Goal: Task Accomplishment & Management: Manage account settings

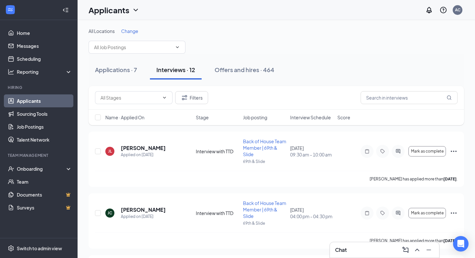
click at [148, 73] on div "Applications · 7 Interviews · 12 Offers and hires · 464" at bounding box center [277, 69] width 376 height 19
click at [129, 68] on div "Applications · 7" at bounding box center [116, 70] width 42 height 8
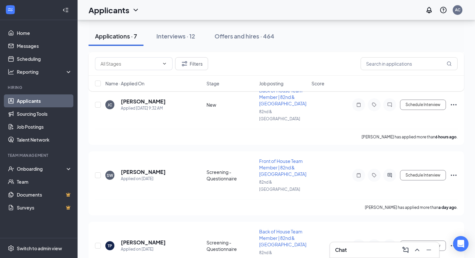
scroll to position [158, 0]
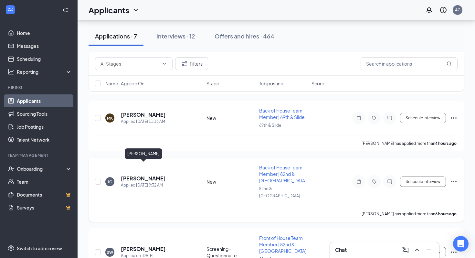
click at [160, 175] on h5 "[PERSON_NAME]" at bounding box center [143, 178] width 45 height 7
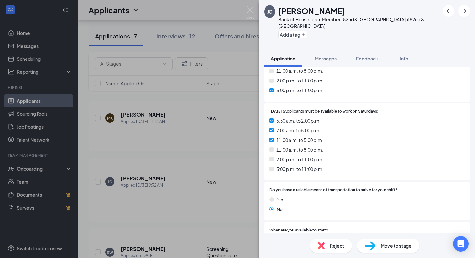
scroll to position [1092, 0]
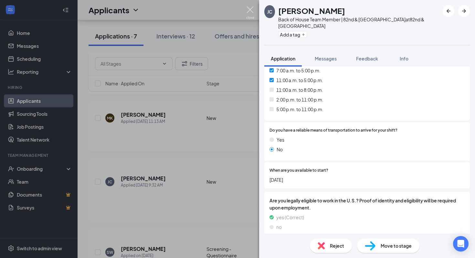
click at [248, 7] on img at bounding box center [250, 12] width 8 height 13
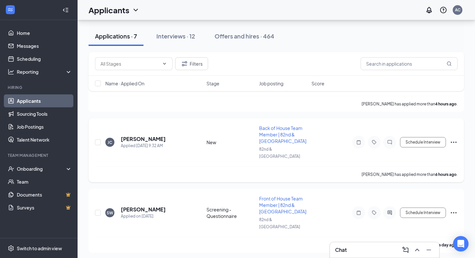
scroll to position [202, 0]
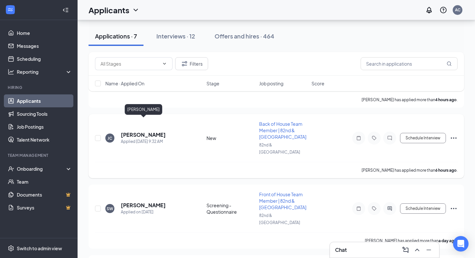
click at [159, 131] on h5 "[PERSON_NAME]" at bounding box center [143, 134] width 45 height 7
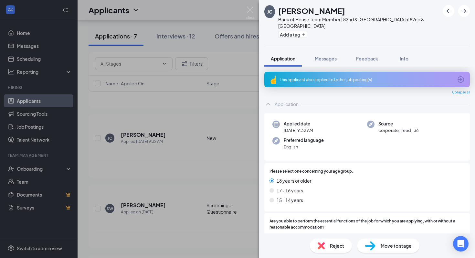
click at [345, 51] on div "Application Messages Feedback Info" at bounding box center [367, 58] width 206 height 16
click at [368, 56] on span "Feedback" at bounding box center [367, 59] width 22 height 6
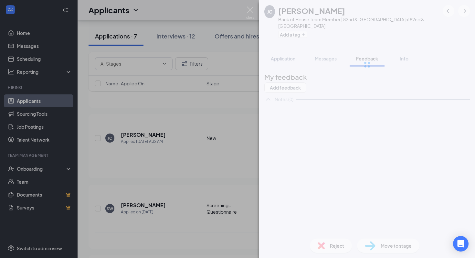
click at [328, 50] on button "Messages" at bounding box center [325, 58] width 35 height 16
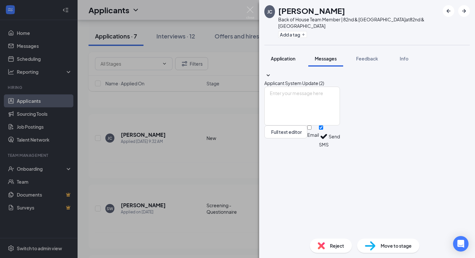
click at [296, 50] on button "Application" at bounding box center [282, 58] width 37 height 16
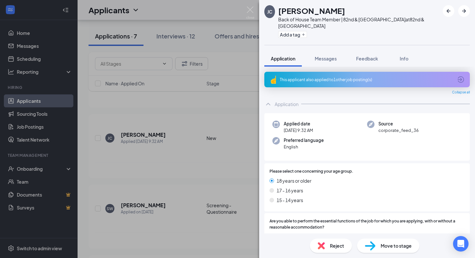
click at [306, 72] on div "This applicant also applied to 1 other job posting(s)" at bounding box center [367, 80] width 206 height 16
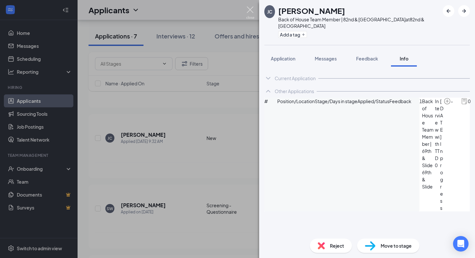
click at [254, 9] on img at bounding box center [250, 12] width 8 height 13
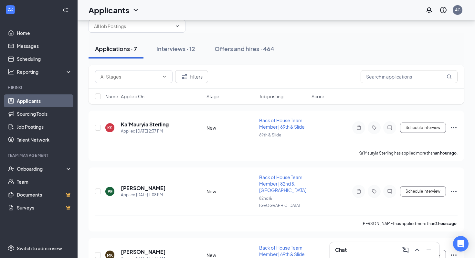
scroll to position [27, 0]
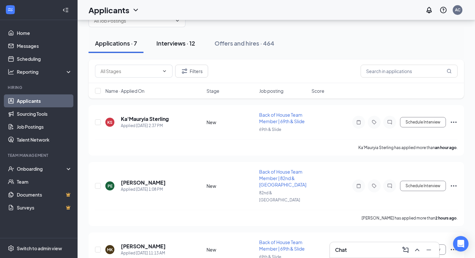
click at [184, 38] on button "Interviews · 12" at bounding box center [176, 43] width 52 height 19
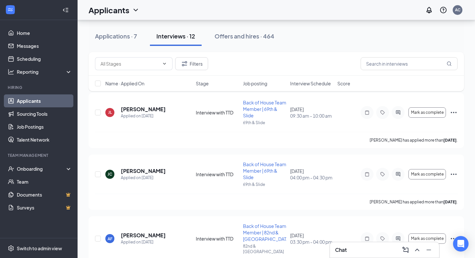
scroll to position [39, 0]
click at [126, 30] on button "Applications · 7" at bounding box center [116, 36] width 55 height 19
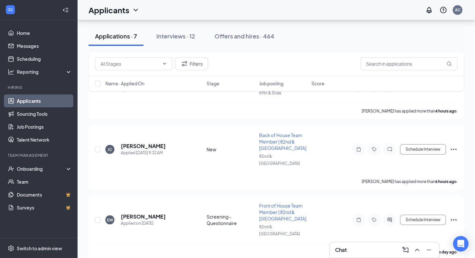
scroll to position [201, 0]
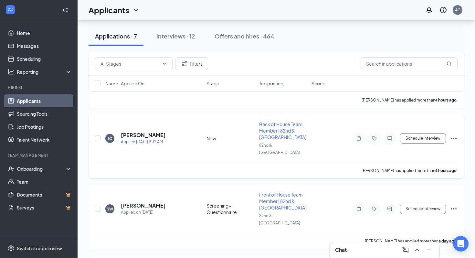
click at [456, 134] on icon "Ellipses" at bounding box center [454, 138] width 8 height 8
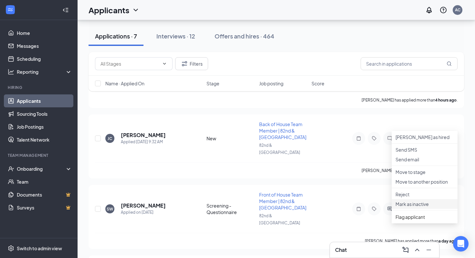
click at [408, 207] on p "Mark as inactive" at bounding box center [425, 204] width 58 height 6
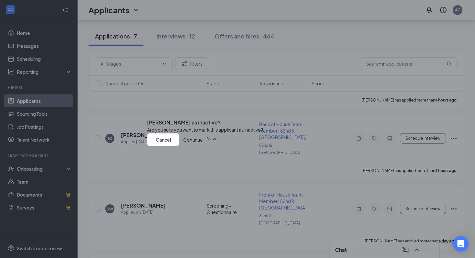
click at [203, 146] on button "Continue" at bounding box center [193, 139] width 20 height 13
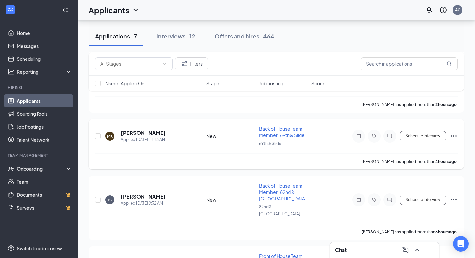
scroll to position [130, 0]
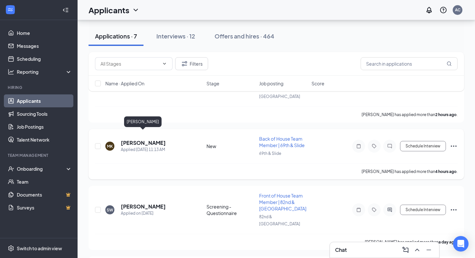
click at [150, 139] on h5 "[PERSON_NAME]" at bounding box center [143, 142] width 45 height 7
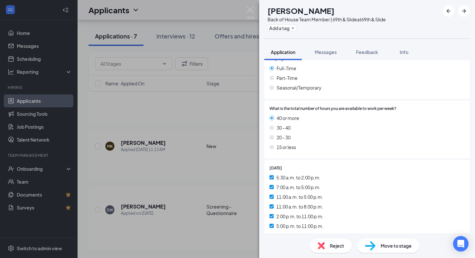
scroll to position [343, 0]
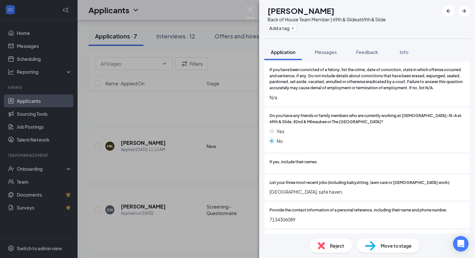
click at [381, 247] on span "Move to stage" at bounding box center [396, 245] width 31 height 7
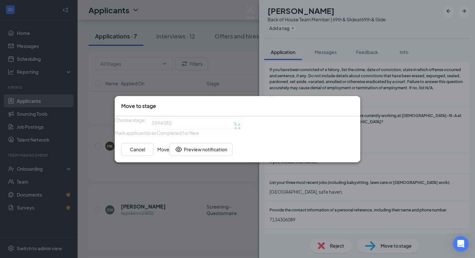
type input "Screening - Questionnaire (next stage)"
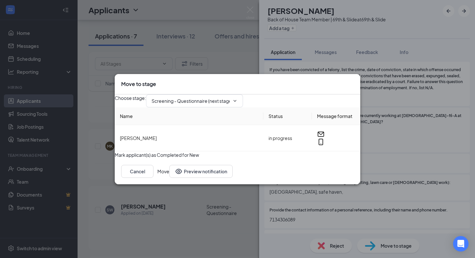
click at [169, 178] on button "Move" at bounding box center [163, 171] width 12 height 13
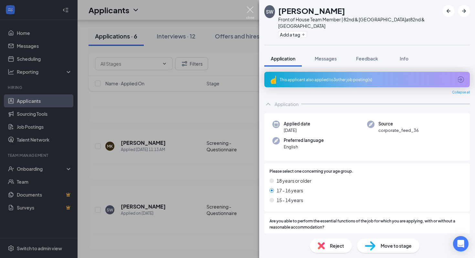
click at [252, 16] on img at bounding box center [250, 12] width 8 height 13
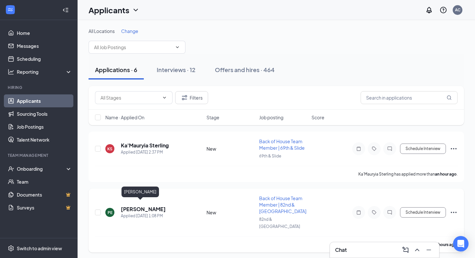
click at [135, 206] on h5 "[PERSON_NAME]" at bounding box center [143, 209] width 45 height 7
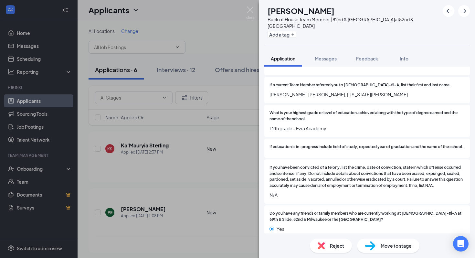
scroll to position [417, 0]
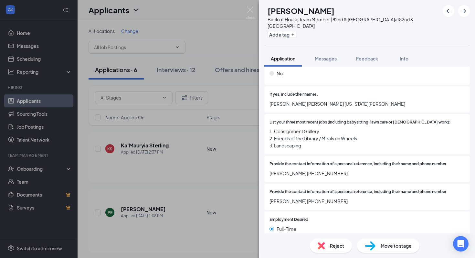
click at [390, 248] on span "Move to stage" at bounding box center [396, 245] width 31 height 7
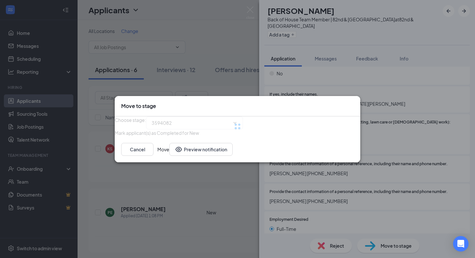
type input "Screening - Questionnaire (next stage)"
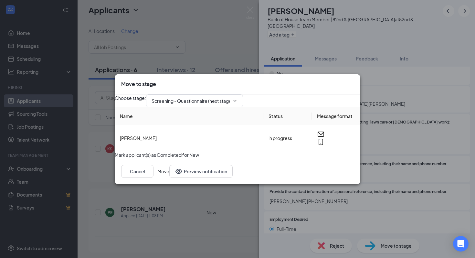
click at [169, 178] on button "Move" at bounding box center [163, 171] width 12 height 13
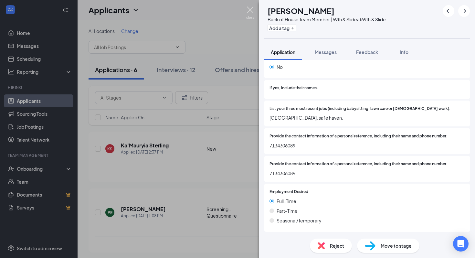
click at [254, 16] on img at bounding box center [250, 12] width 8 height 13
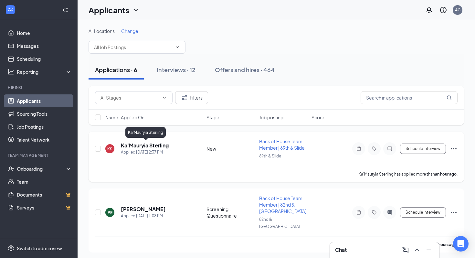
click at [148, 146] on h5 "Ka'Mauryia Sterling" at bounding box center [145, 145] width 48 height 7
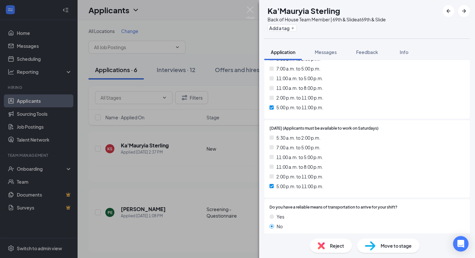
scroll to position [1059, 0]
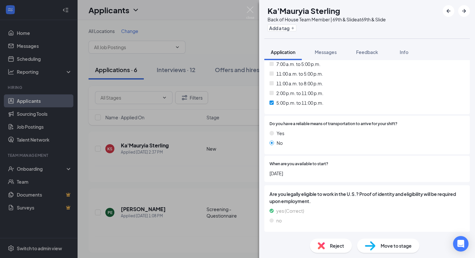
click at [331, 242] on span "Reject" at bounding box center [337, 245] width 14 height 7
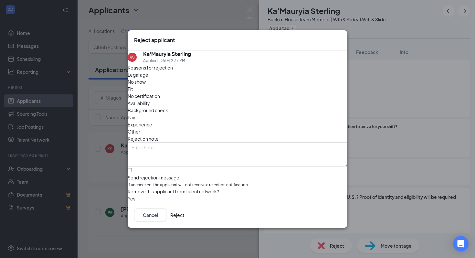
click at [278, 84] on div "Reasons for rejection Legal age No show Fit No certification Availability Backg…" at bounding box center [238, 133] width 220 height 138
click at [269, 100] on div "Availability" at bounding box center [238, 103] width 220 height 7
click at [132, 168] on input "Send rejection message If unchecked, the applicant will not receive a rejection…" at bounding box center [130, 170] width 4 height 4
checkbox input "true"
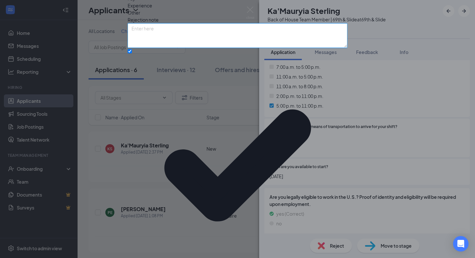
click at [178, 48] on textarea at bounding box center [238, 35] width 220 height 25
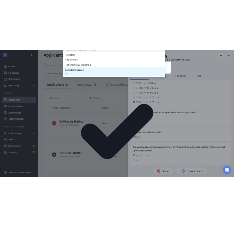
scroll to position [0, 0]
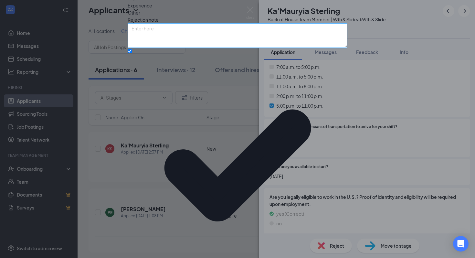
click at [180, 48] on textarea at bounding box center [238, 35] width 220 height 25
type textarea "don't have FT BOH PM avail atm"
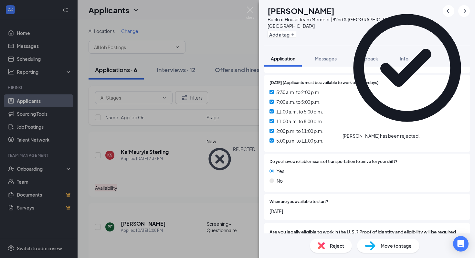
click at [420, 133] on icon "Cross" at bounding box center [420, 133] width 0 height 0
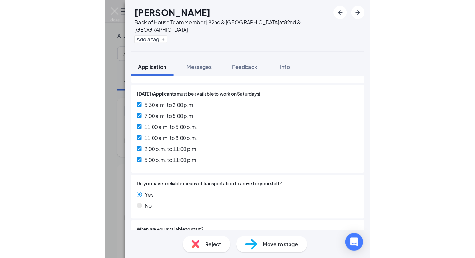
scroll to position [1051, 0]
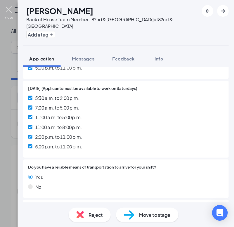
click at [9, 8] on img at bounding box center [9, 12] width 8 height 13
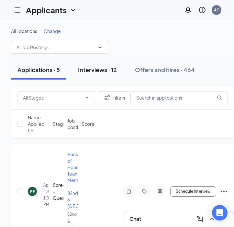
click at [103, 77] on button "Interviews · 12" at bounding box center [97, 69] width 52 height 19
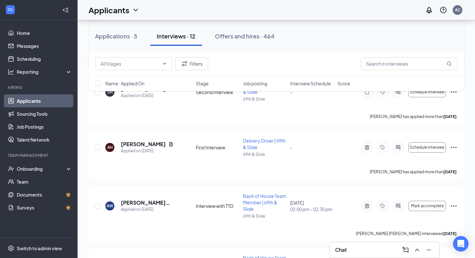
scroll to position [590, 0]
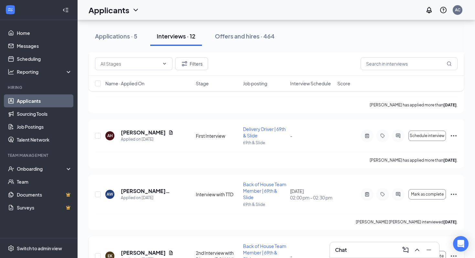
click at [453, 252] on icon "Ellipses" at bounding box center [454, 256] width 8 height 8
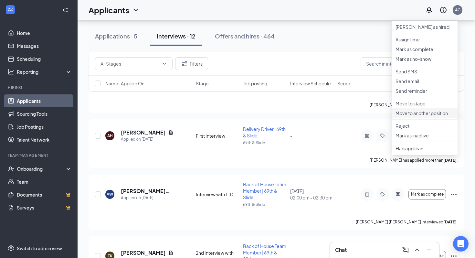
click at [418, 116] on p "Move to another position" at bounding box center [425, 113] width 58 height 6
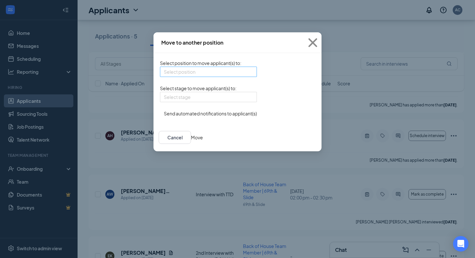
click at [189, 69] on input "search" at bounding box center [206, 72] width 85 height 10
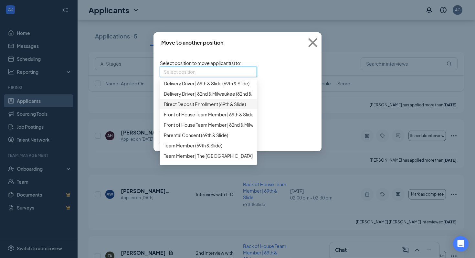
scroll to position [0, 0]
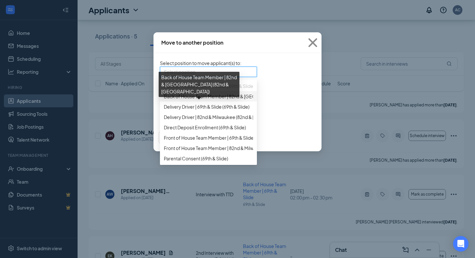
click at [195, 100] on span "Back of House Team Member | 82nd & [GEOGRAPHIC_DATA] (82nd & [GEOGRAPHIC_DATA])" at bounding box center [260, 96] width 193 height 7
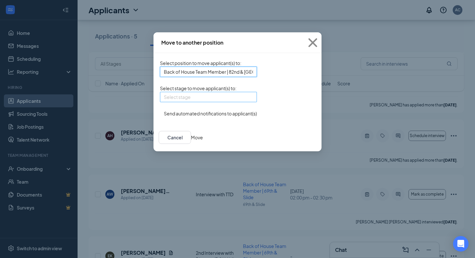
click at [182, 102] on input "search" at bounding box center [206, 97] width 85 height 10
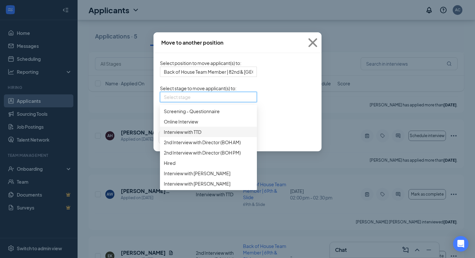
scroll to position [66, 0]
click at [164, 161] on span "Hired" at bounding box center [208, 162] width 89 height 7
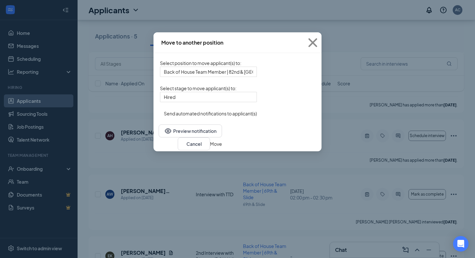
click at [222, 147] on button "Move" at bounding box center [216, 143] width 12 height 7
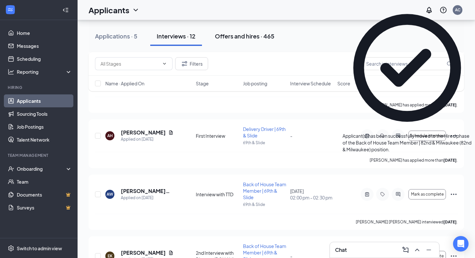
click at [232, 38] on div "Offers and hires · 465" at bounding box center [244, 36] width 59 height 8
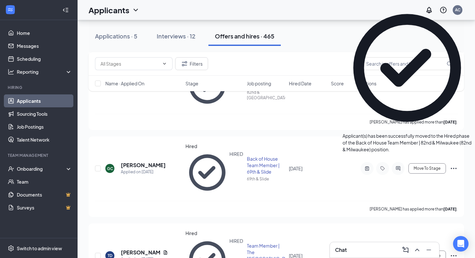
scroll to position [263, 0]
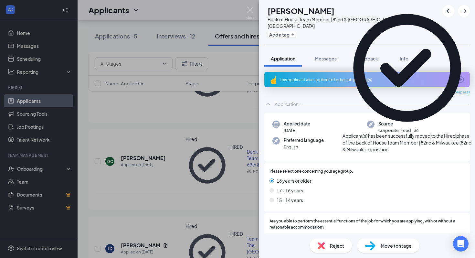
click at [363, 67] on div "This applicant also applied to 1 other job posting(s) Collapse all Application …" at bounding box center [367, 150] width 216 height 167
click at [363, 55] on div "Feedback" at bounding box center [367, 58] width 22 height 6
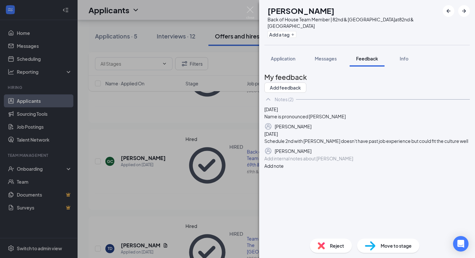
click at [310, 162] on div at bounding box center [367, 158] width 205 height 7
click at [318, 158] on icon "Trash" at bounding box center [316, 155] width 6 height 6
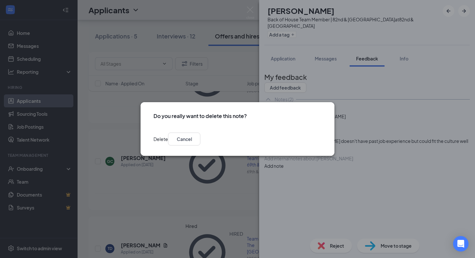
click at [168, 138] on button "Delete" at bounding box center [161, 139] width 15 height 13
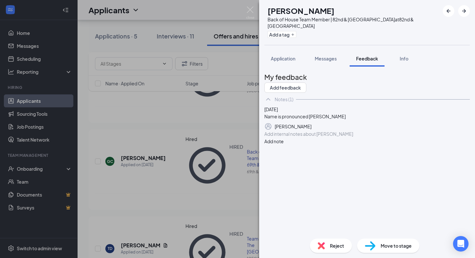
click at [292, 137] on div at bounding box center [367, 134] width 205 height 7
click at [380, 137] on div "@[PERSON_NAME] hire for 82M FT BOH MID" at bounding box center [367, 134] width 205 height 7
click at [367, 137] on span "hire for 82M FT BOH MID 11-8" at bounding box center [336, 134] width 61 height 6
click at [387, 137] on div "@[PERSON_NAME] hire for 82M FT BOH MID (11-8" at bounding box center [367, 134] width 205 height 7
click at [284, 145] on button "Add note" at bounding box center [273, 141] width 19 height 7
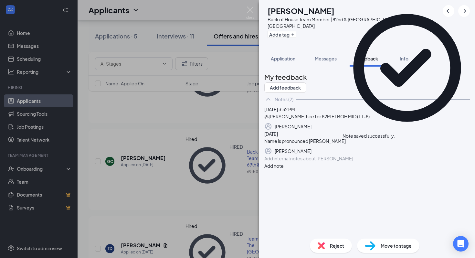
click at [395, 133] on icon "Cross" at bounding box center [395, 133] width 0 height 0
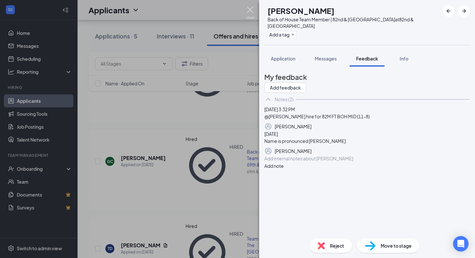
click at [250, 12] on img at bounding box center [250, 12] width 8 height 13
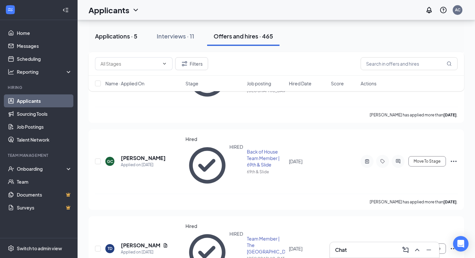
click at [134, 38] on div "Applications · 5" at bounding box center [116, 36] width 42 height 8
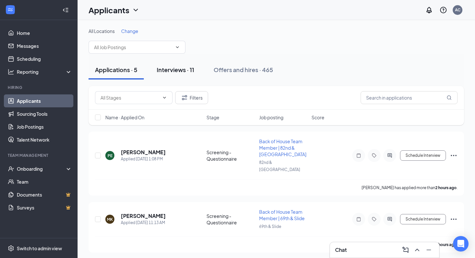
click at [182, 72] on div "Interviews · 11" at bounding box center [175, 70] width 37 height 8
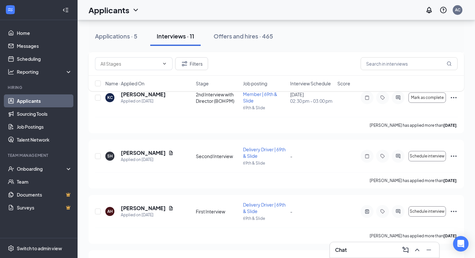
scroll to position [528, 0]
